Goal: Information Seeking & Learning: Learn about a topic

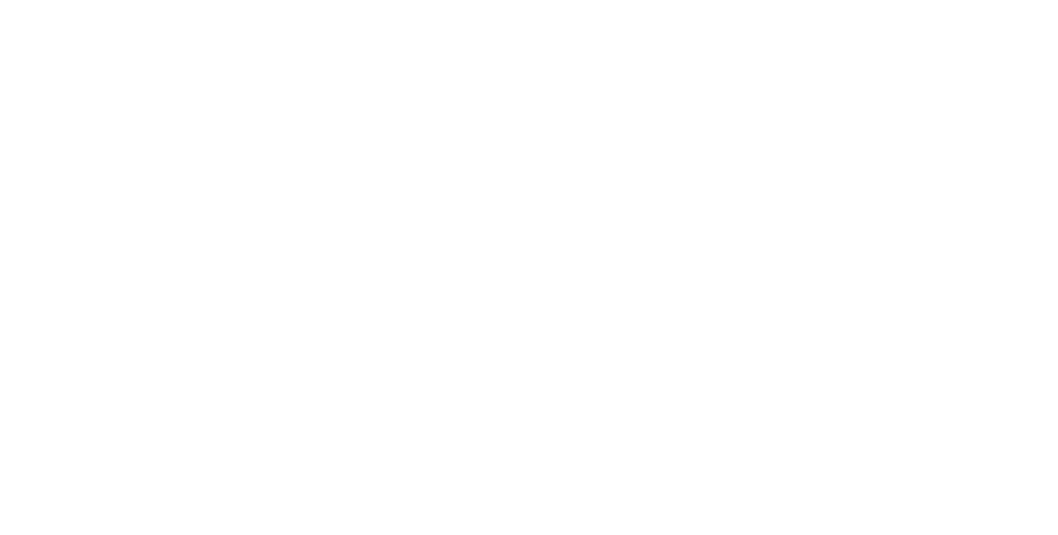
select select "**"
select select "****"
select select "**"
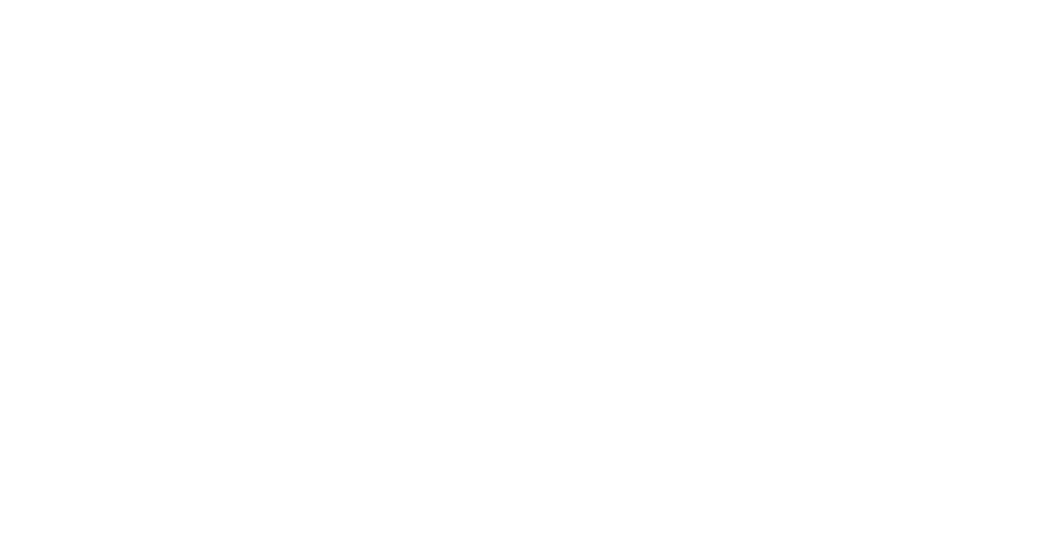
select select "****"
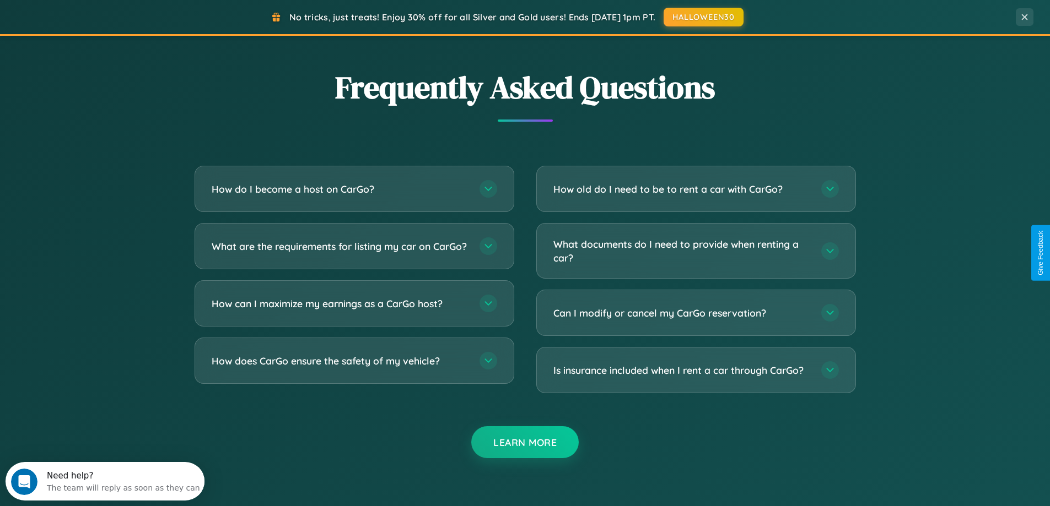
scroll to position [2121, 0]
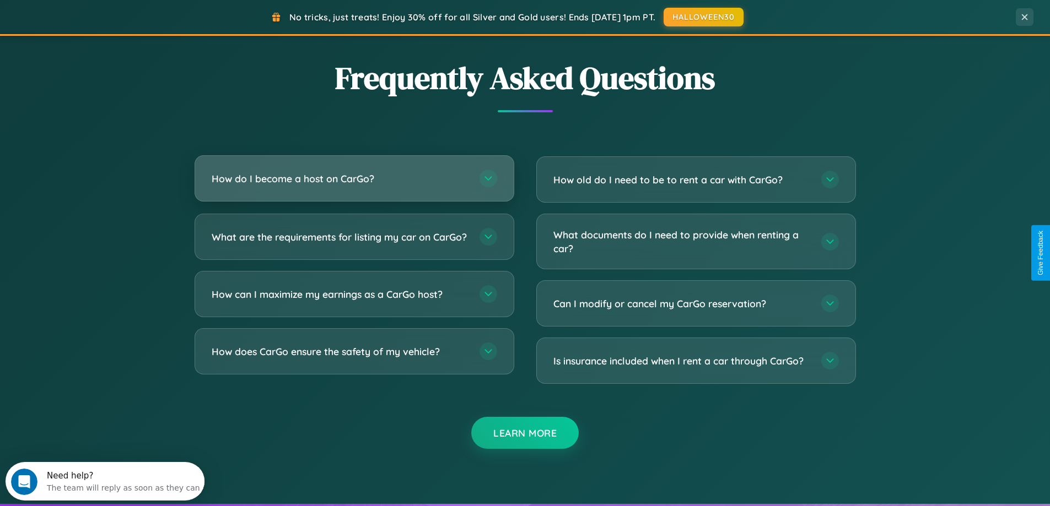
click at [354, 179] on h3 "How do I become a host on CarGo?" at bounding box center [340, 179] width 257 height 14
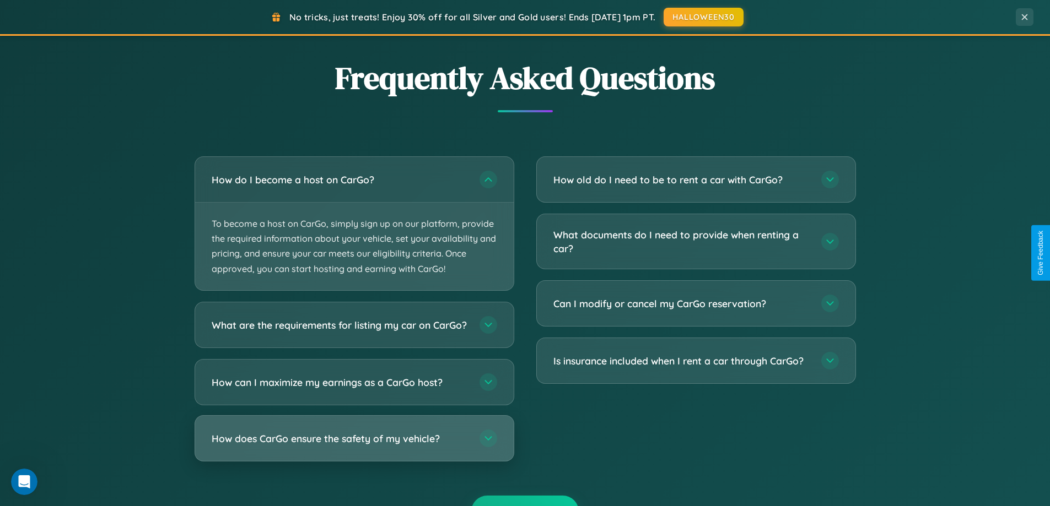
click at [354, 445] on h3 "How does CarGo ensure the safety of my vehicle?" at bounding box center [340, 439] width 257 height 14
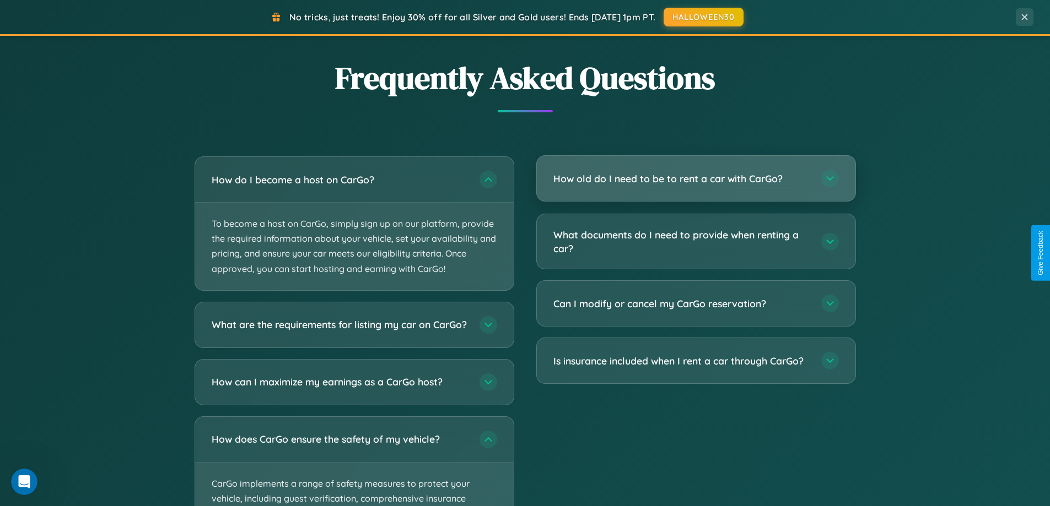
click at [695, 179] on h3 "How old do I need to be to rent a car with CarGo?" at bounding box center [681, 179] width 257 height 14
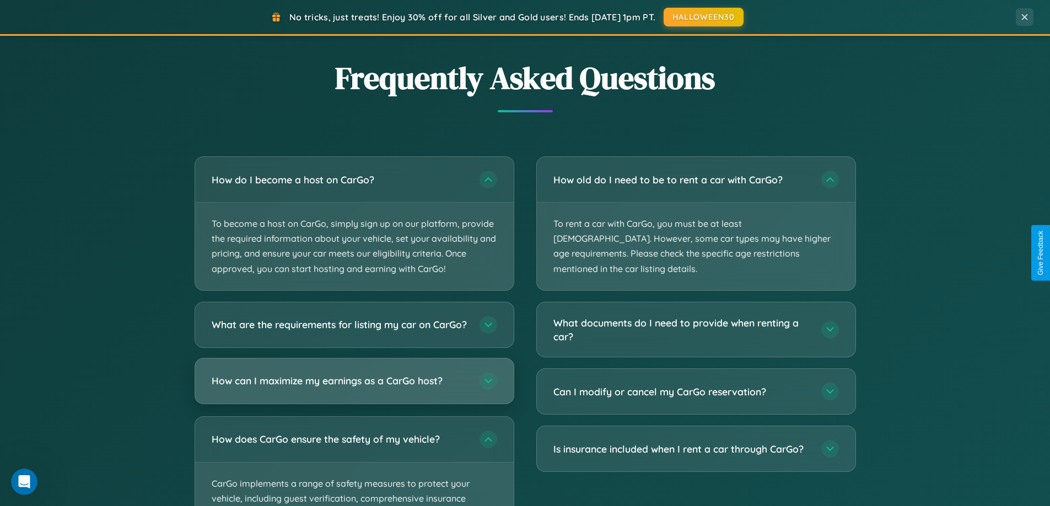
click at [354, 388] on h3 "How can I maximize my earnings as a CarGo host?" at bounding box center [340, 381] width 257 height 14
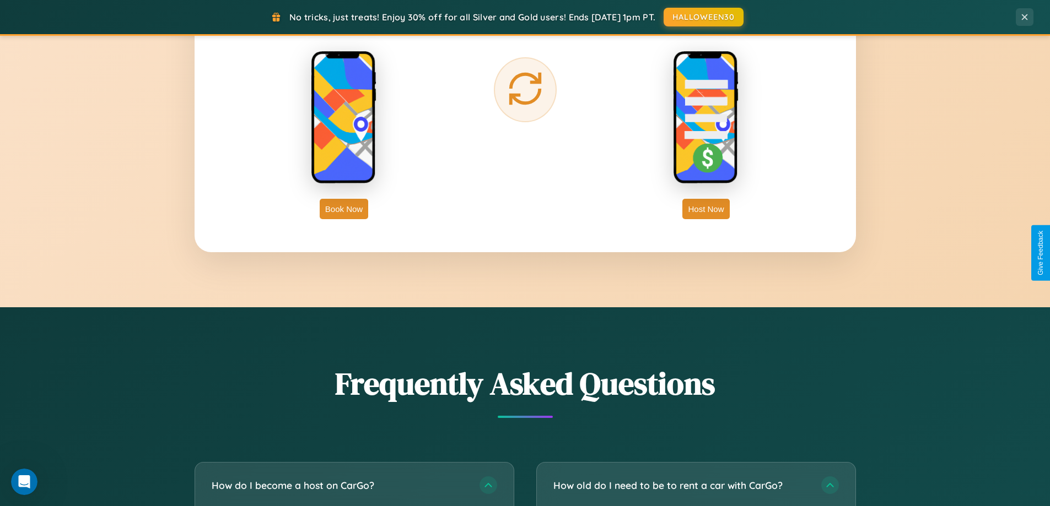
scroll to position [1771, 0]
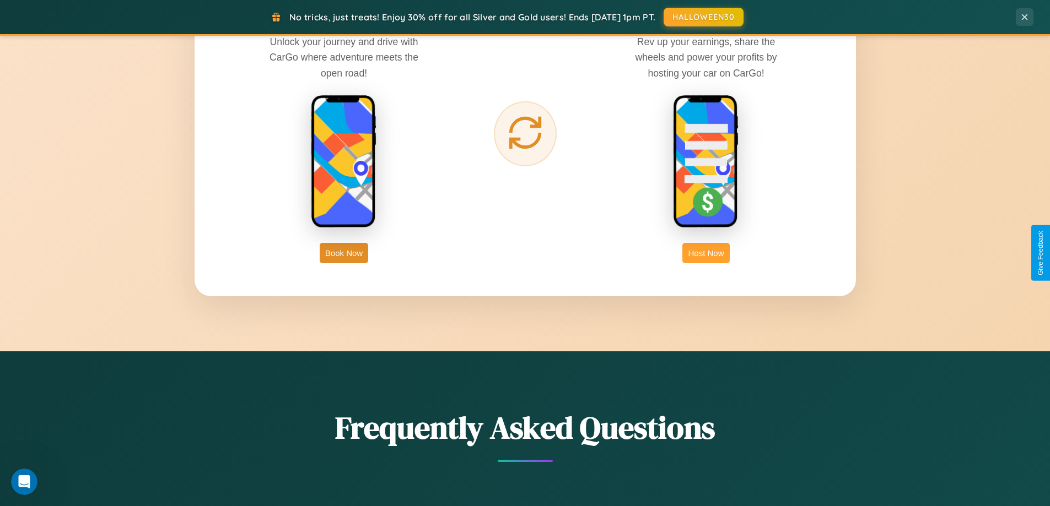
click at [706, 253] on button "Host Now" at bounding box center [705, 253] width 47 height 20
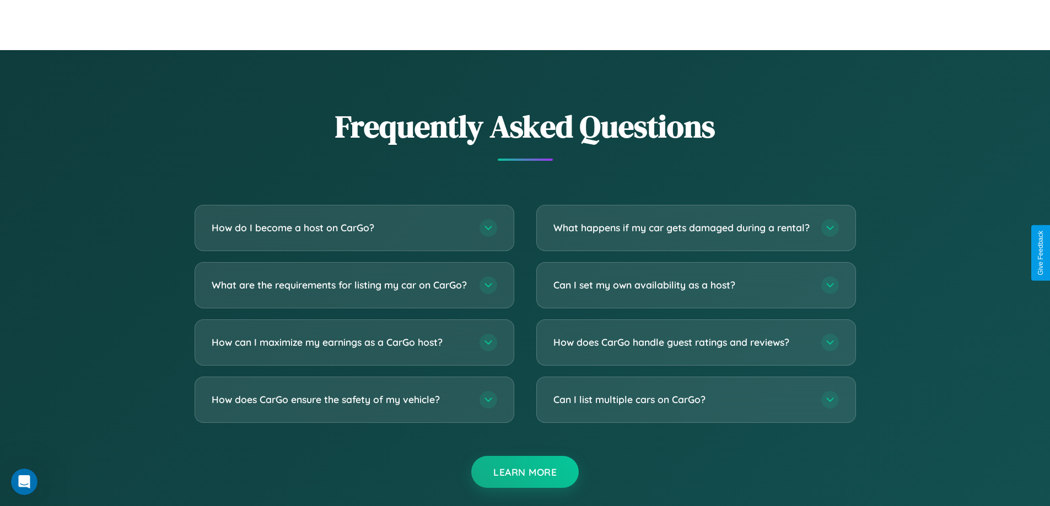
scroll to position [1490, 0]
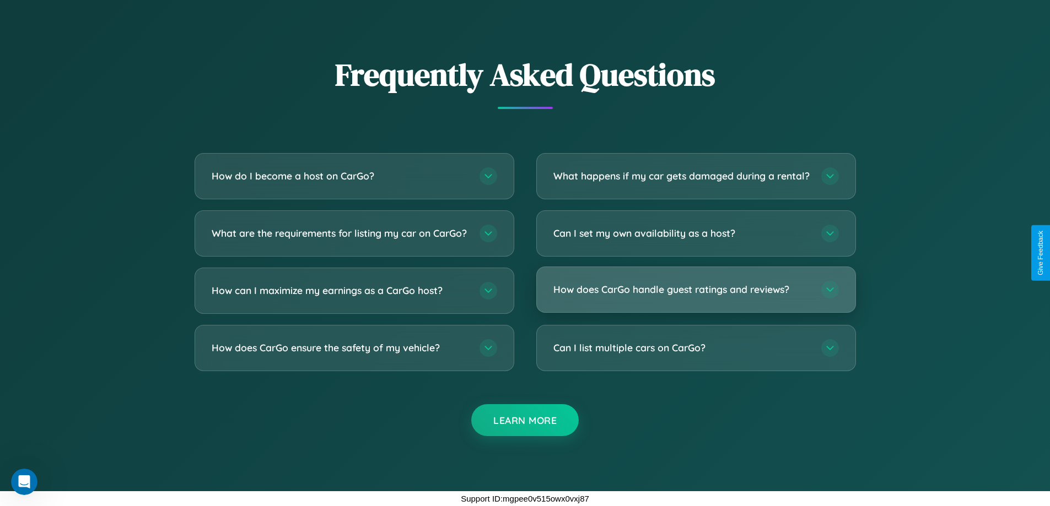
click at [695, 290] on h3 "How does CarGo handle guest ratings and reviews?" at bounding box center [681, 290] width 257 height 14
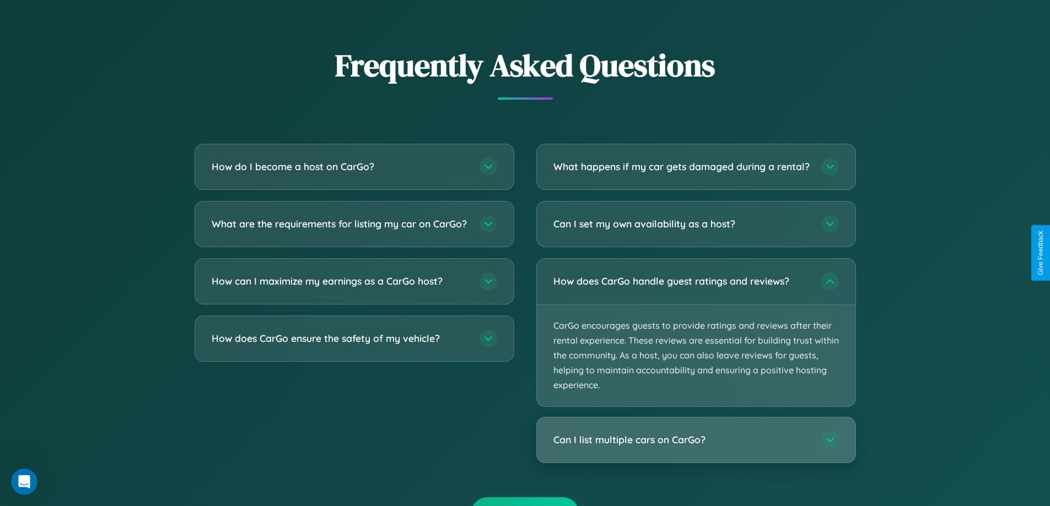
click at [695, 447] on h3 "Can I list multiple cars on CarGo?" at bounding box center [681, 441] width 257 height 14
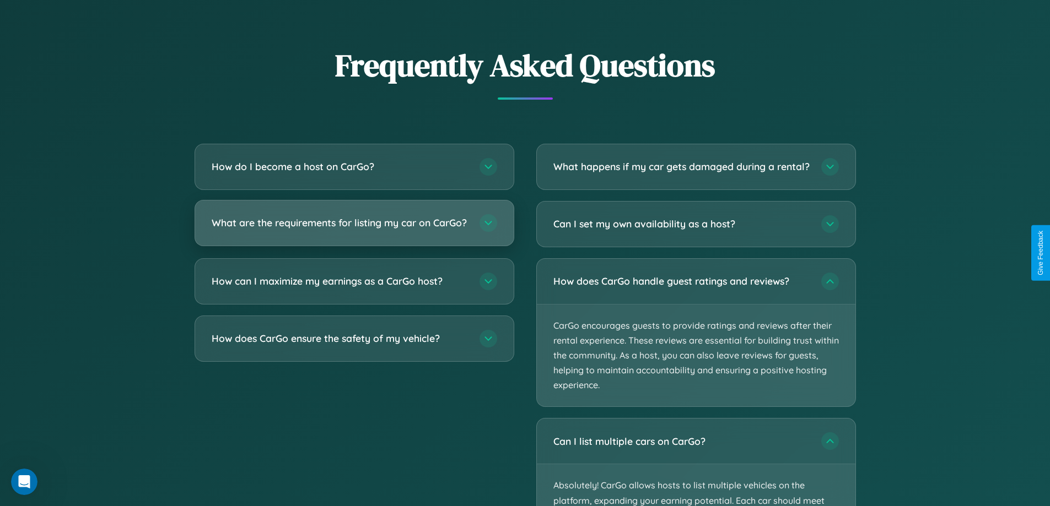
click at [354, 228] on h3 "What are the requirements for listing my car on CarGo?" at bounding box center [340, 223] width 257 height 14
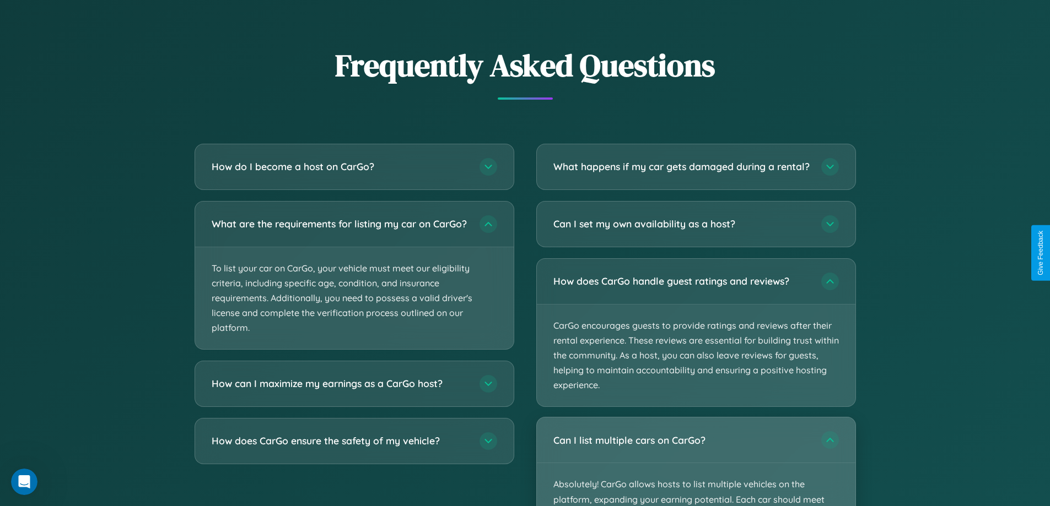
click at [695, 463] on div "Can I list multiple cars on CarGo?" at bounding box center [696, 440] width 319 height 45
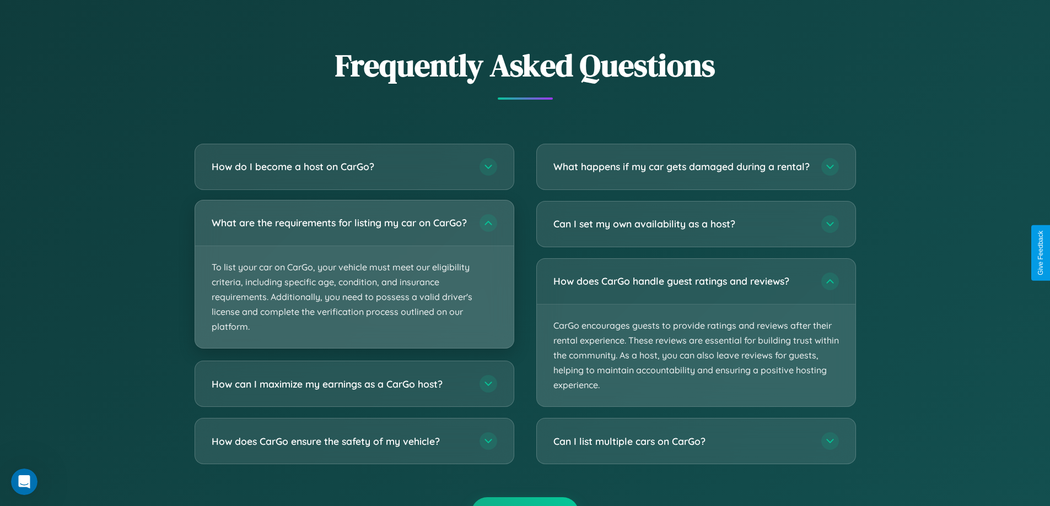
click at [354, 279] on p "To list your car on CarGo, your vehicle must meet our eligibility criteria, inc…" at bounding box center [354, 297] width 319 height 103
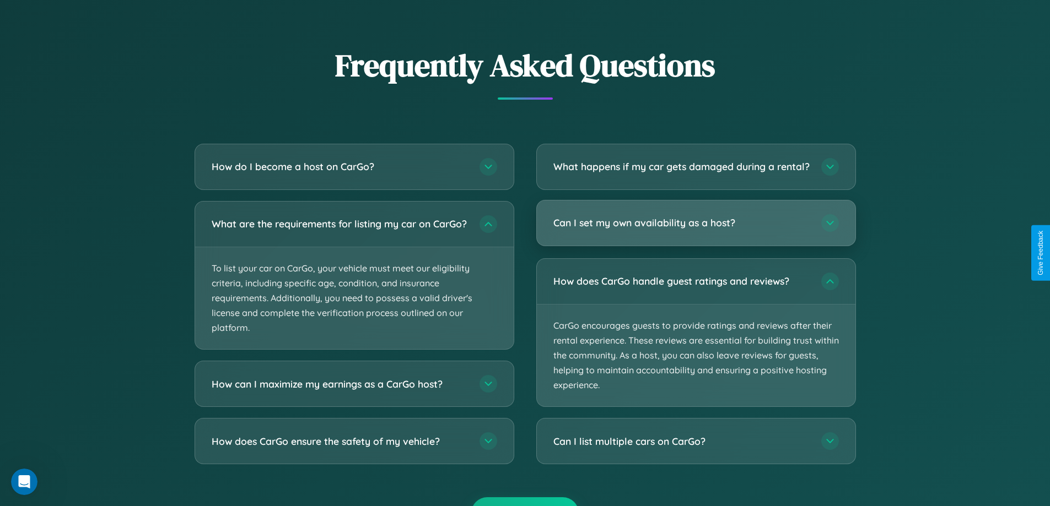
click at [695, 230] on h3 "Can I set my own availability as a host?" at bounding box center [681, 223] width 257 height 14
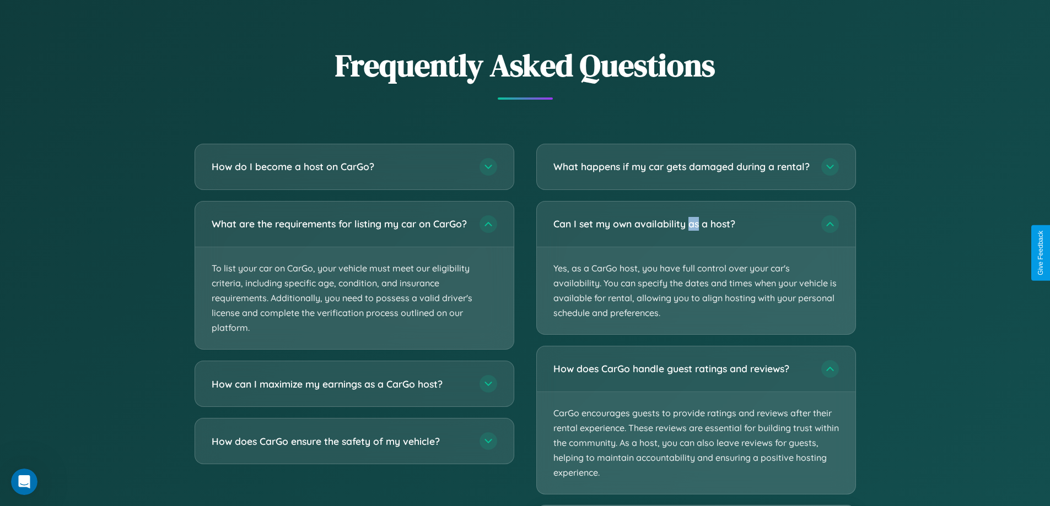
scroll to position [1545, 0]
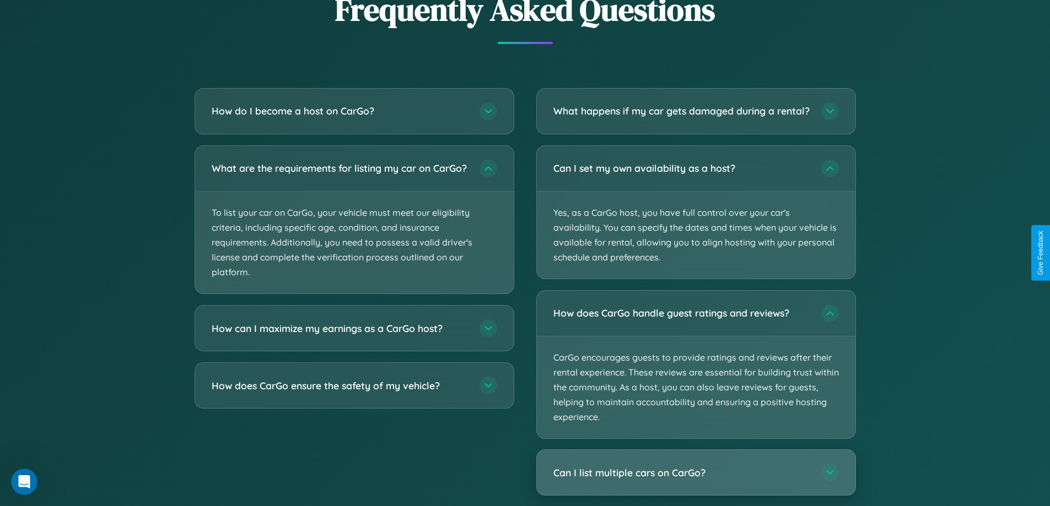
click at [695, 480] on h3 "Can I list multiple cars on CarGo?" at bounding box center [681, 473] width 257 height 14
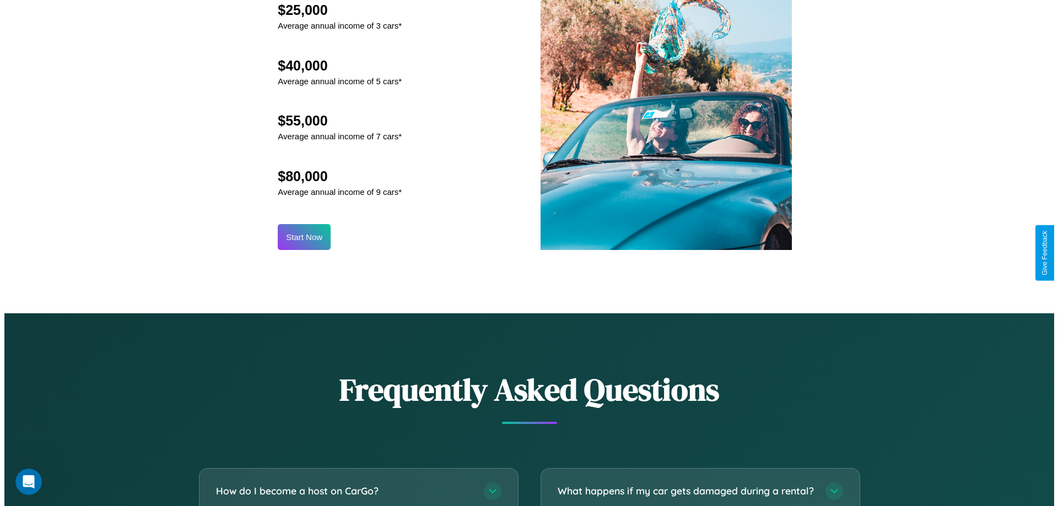
scroll to position [1149, 0]
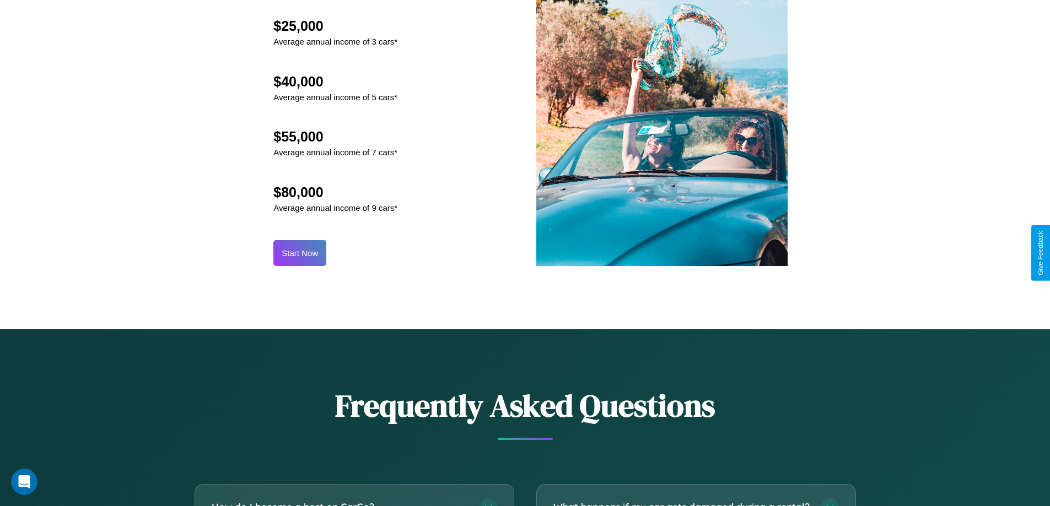
click at [300, 253] on button "Start Now" at bounding box center [299, 253] width 53 height 26
